Goal: Task Accomplishment & Management: Complete application form

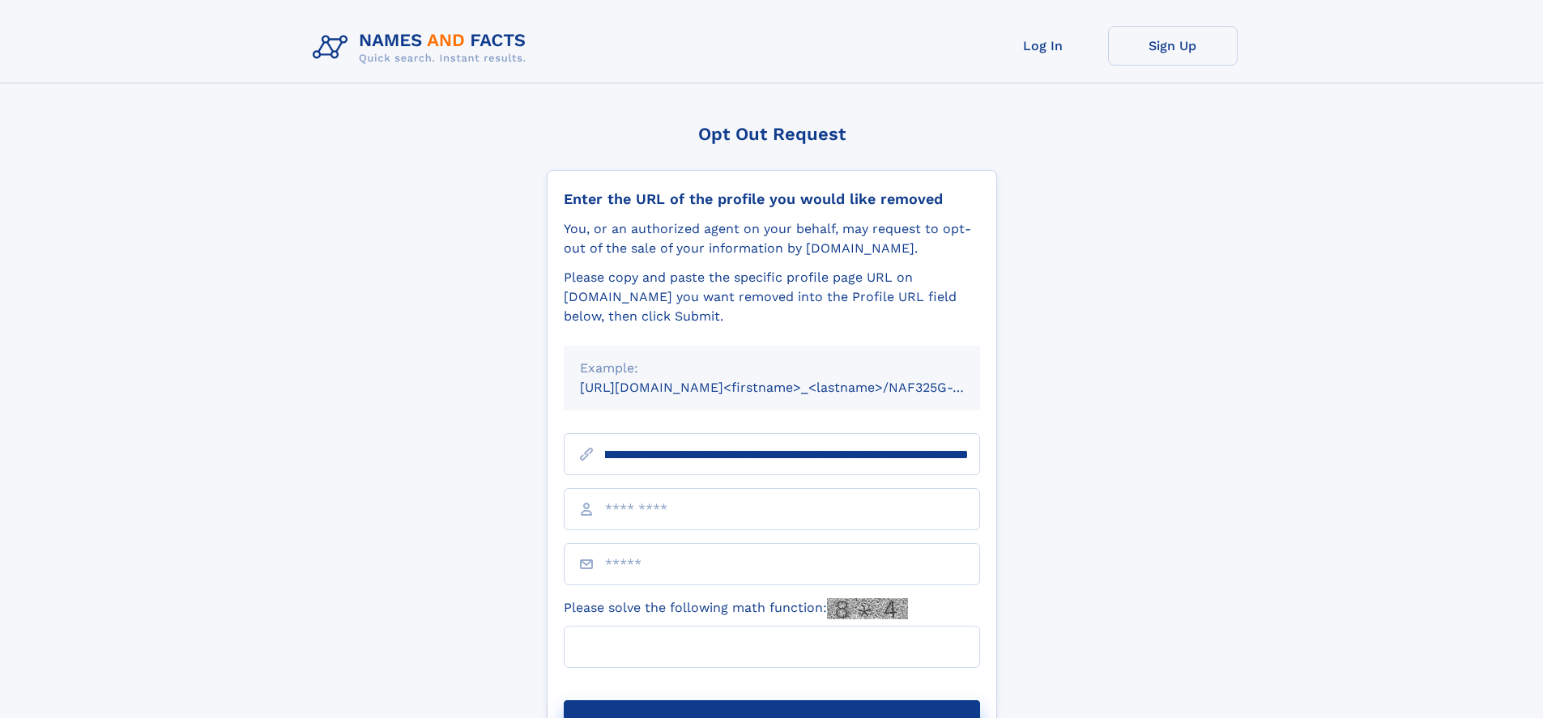
scroll to position [0, 186]
type input "**********"
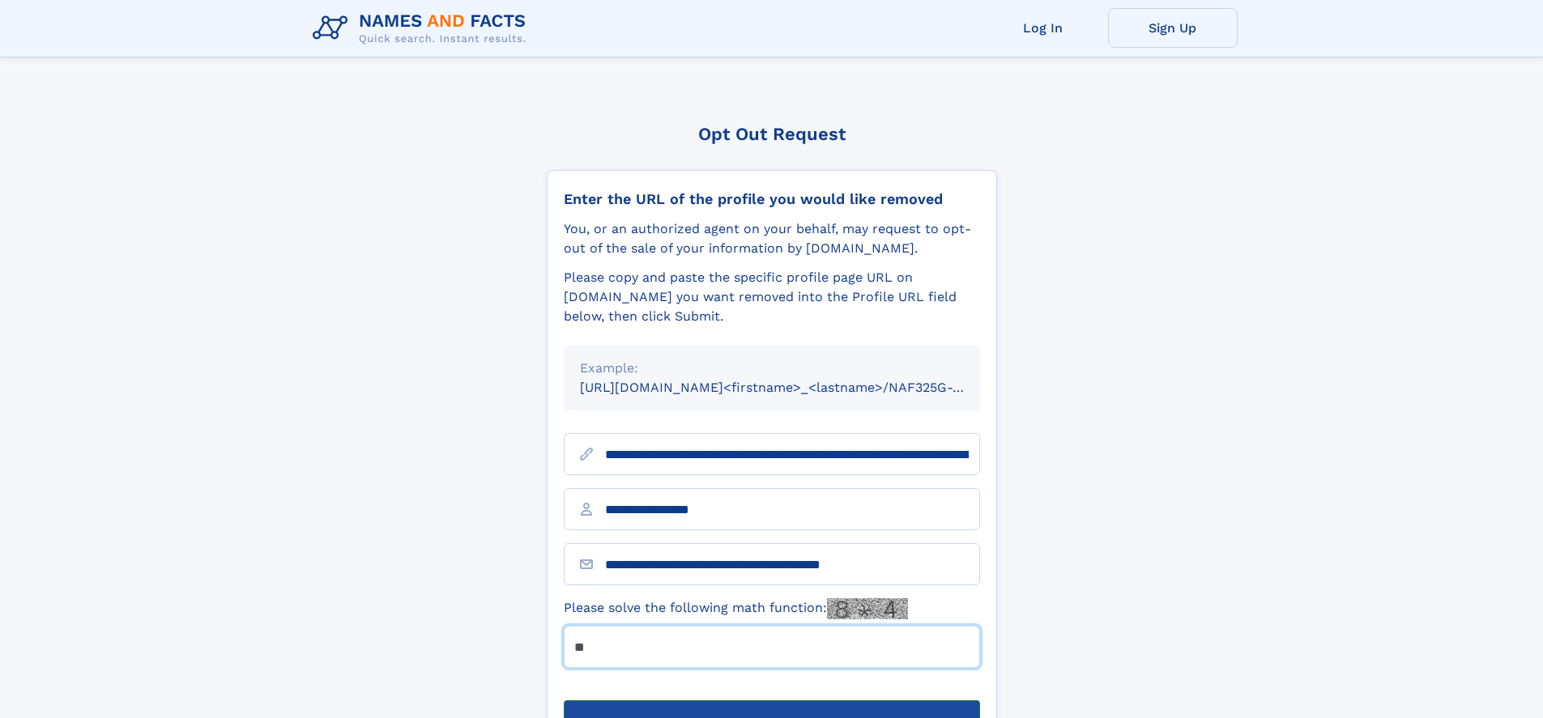
type input "**"
click at [771, 700] on button "Submit Opt Out Request" at bounding box center [772, 726] width 416 height 52
